Goal: Communication & Community: Ask a question

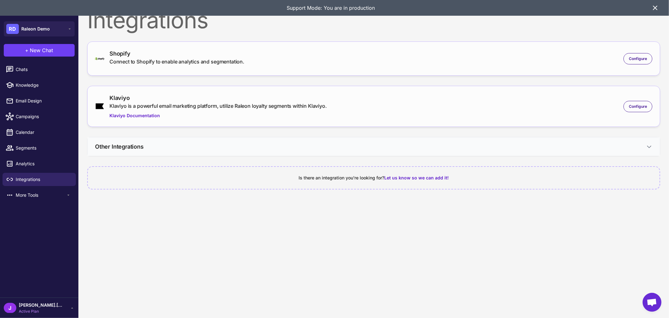
click at [651, 145] on icon at bounding box center [649, 146] width 6 height 6
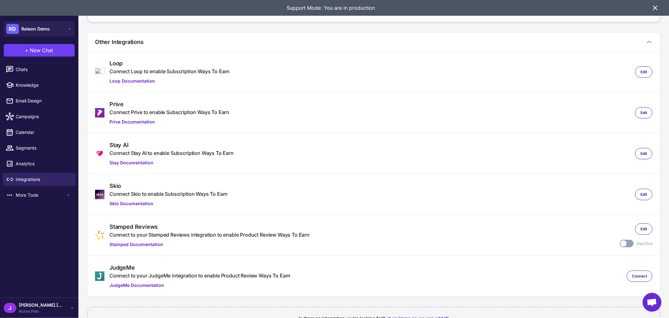
scroll to position [127, 0]
